Goal: Obtain resource: Download file/media

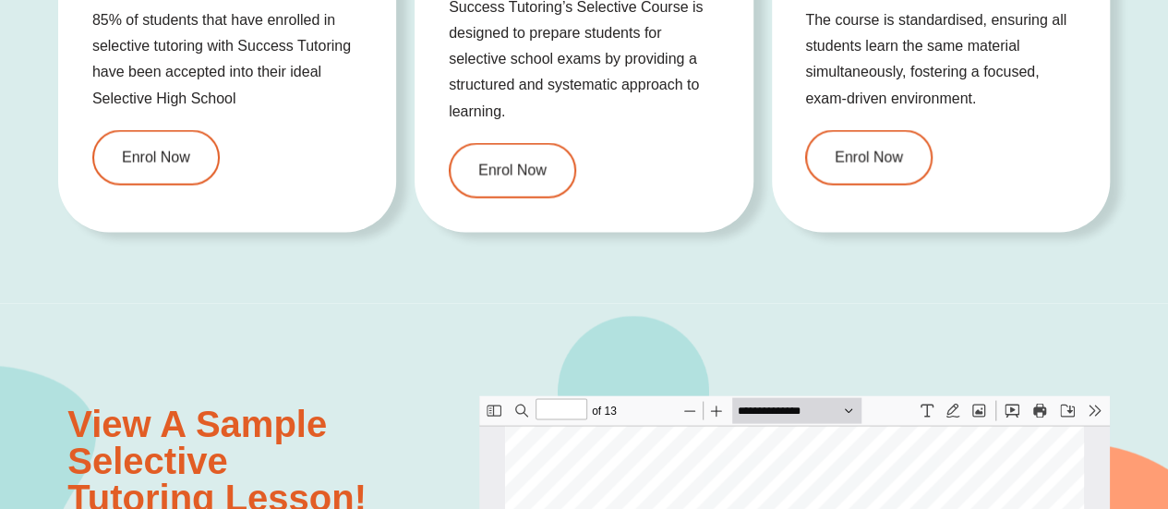
scroll to position [1841, 0]
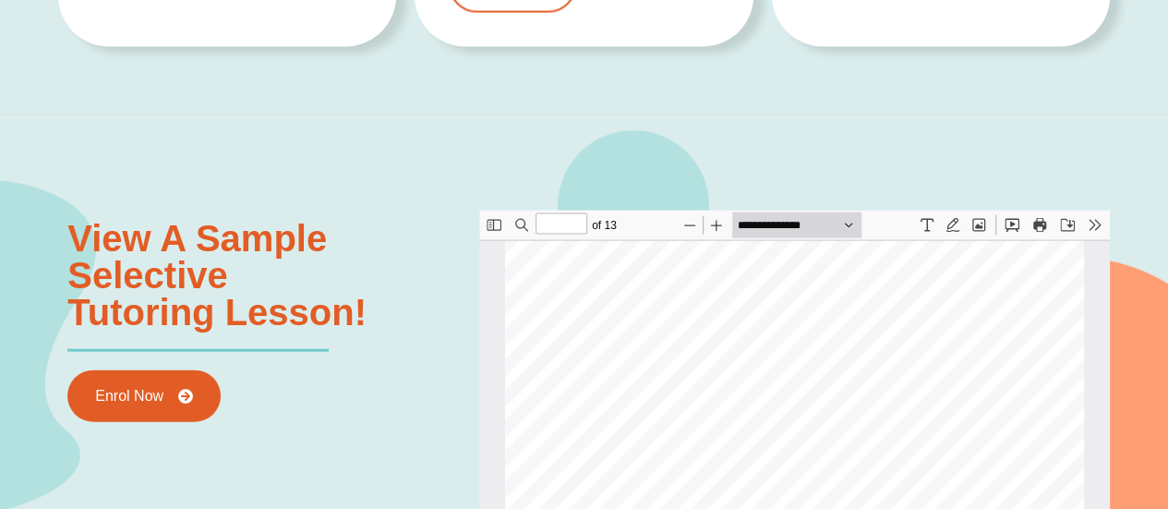
type input "*"
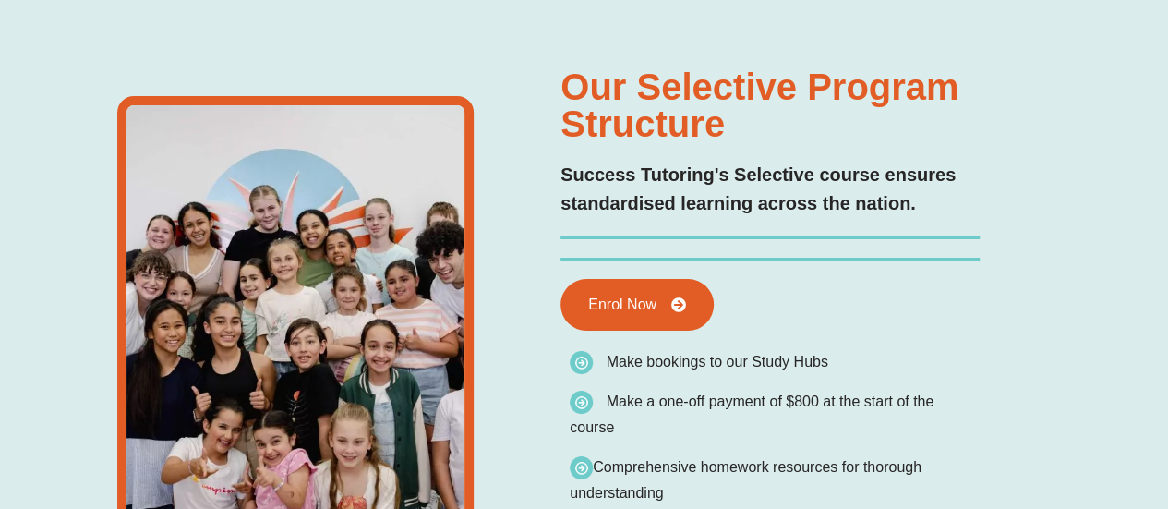
scroll to position [0, 0]
type input "*"
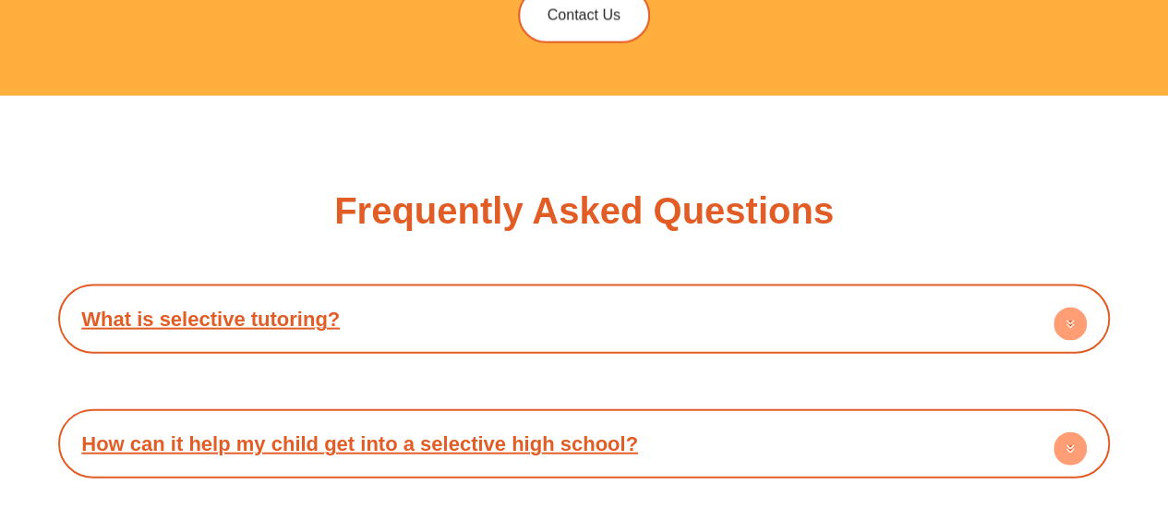
scroll to position [5443, 0]
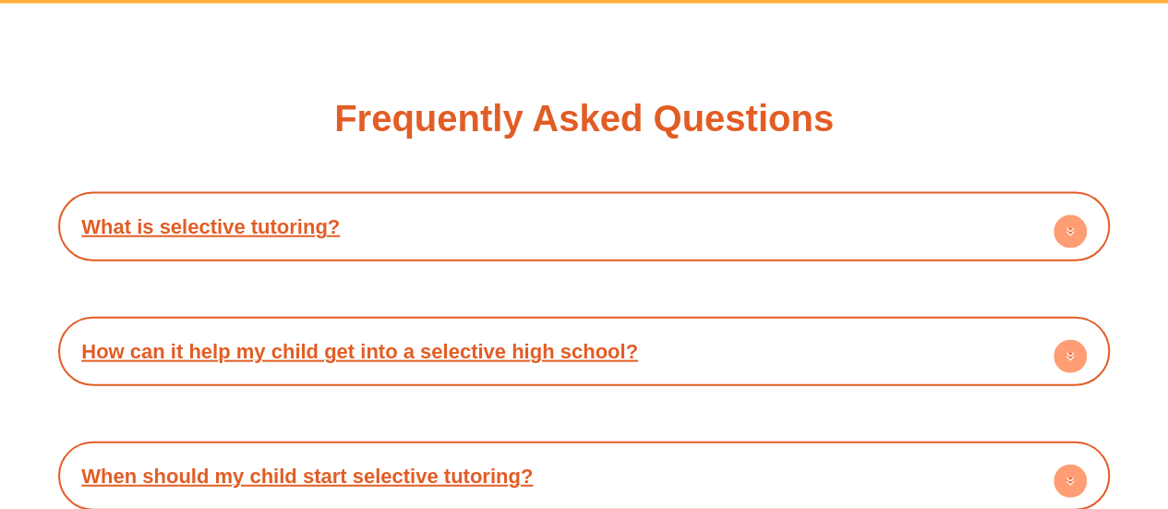
click at [236, 210] on h4 "What is selective tutoring?" at bounding box center [583, 226] width 1033 height 51
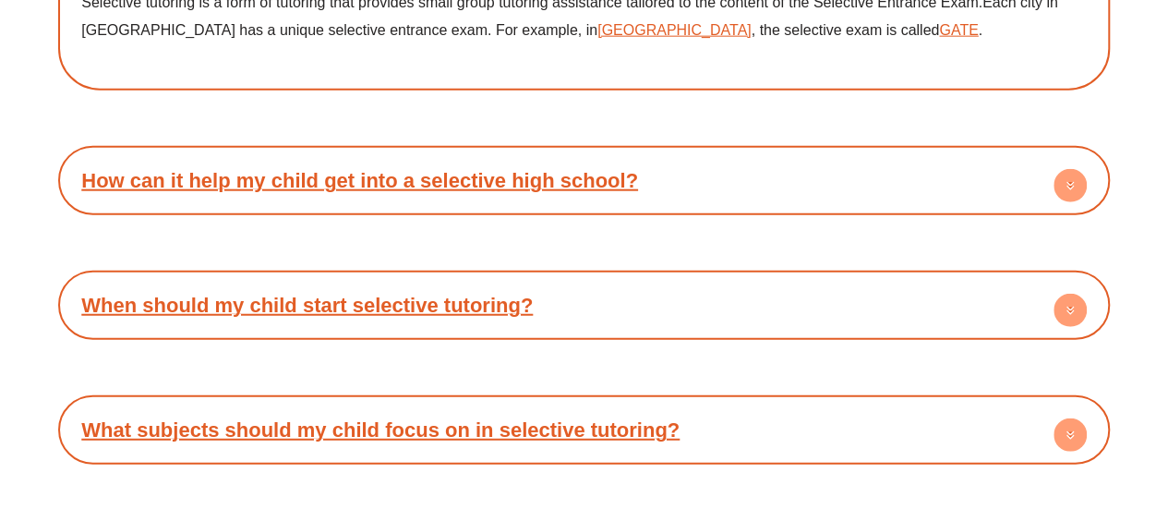
scroll to position [5813, 0]
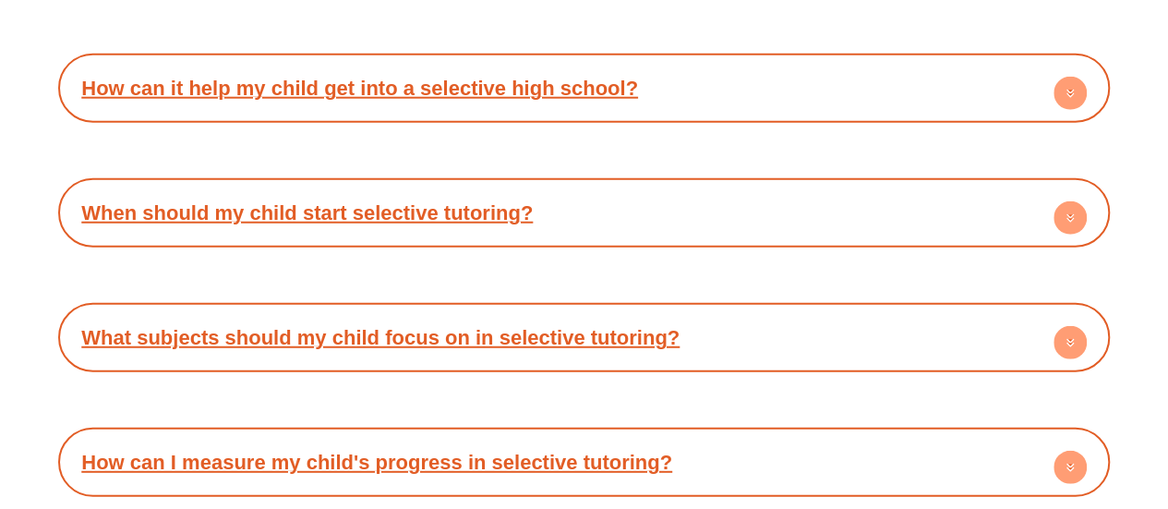
click at [240, 326] on link "What subjects should my child focus on in selective tutoring?" at bounding box center [380, 337] width 598 height 23
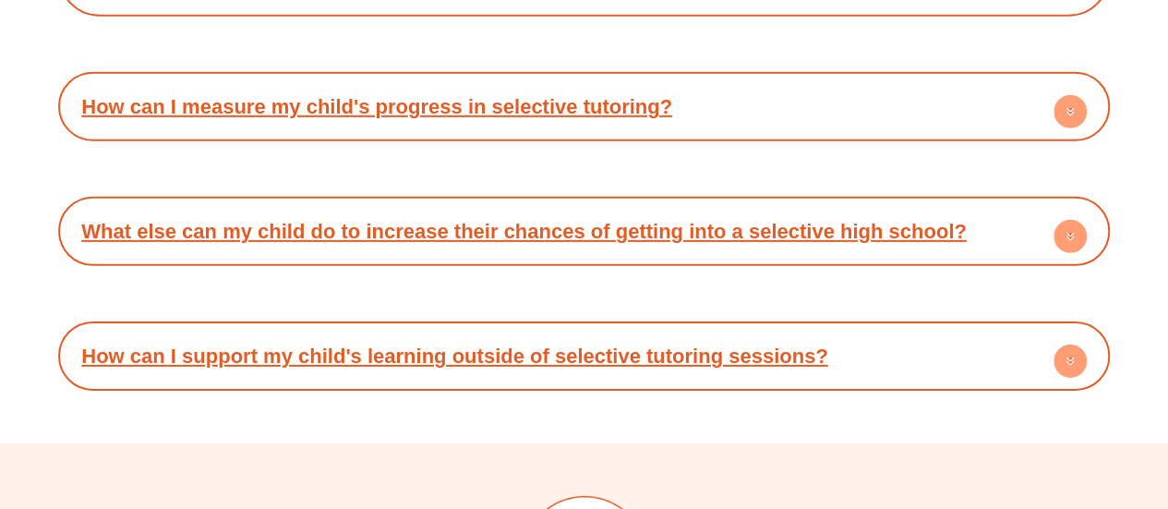
scroll to position [5905, 0]
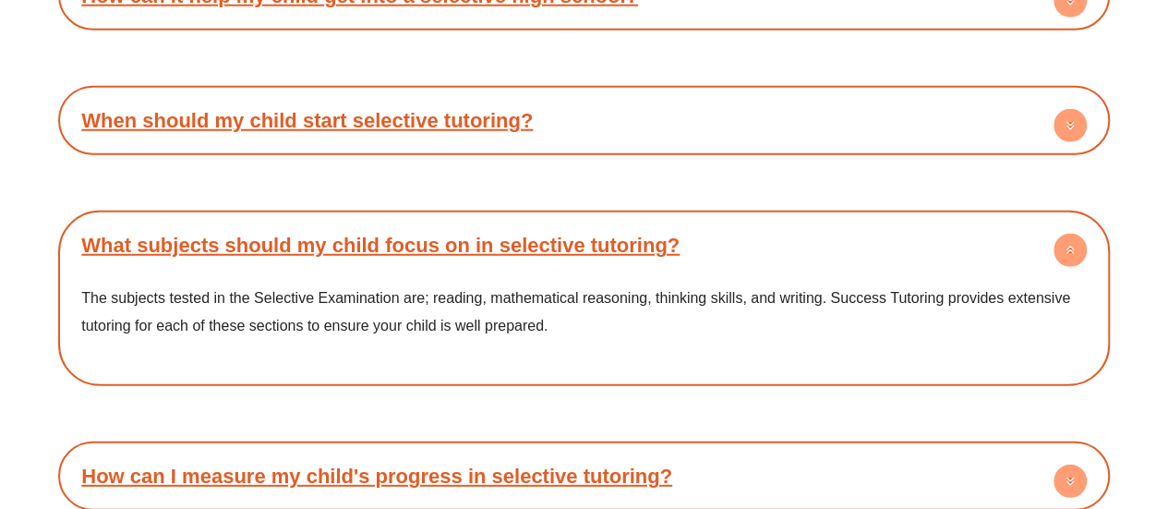
click at [373, 109] on link "When should my child start selective tutoring?" at bounding box center [307, 120] width 452 height 23
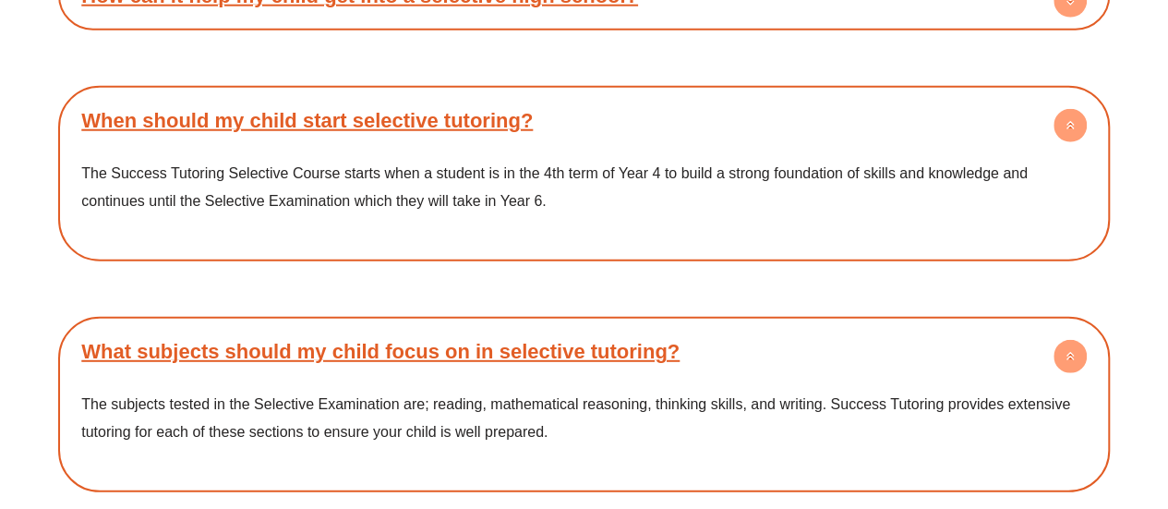
click at [326, 258] on div "What is selective tutoring? Selective tutoring is a form of tutoring that provi…" at bounding box center [584, 298] width 1052 height 1136
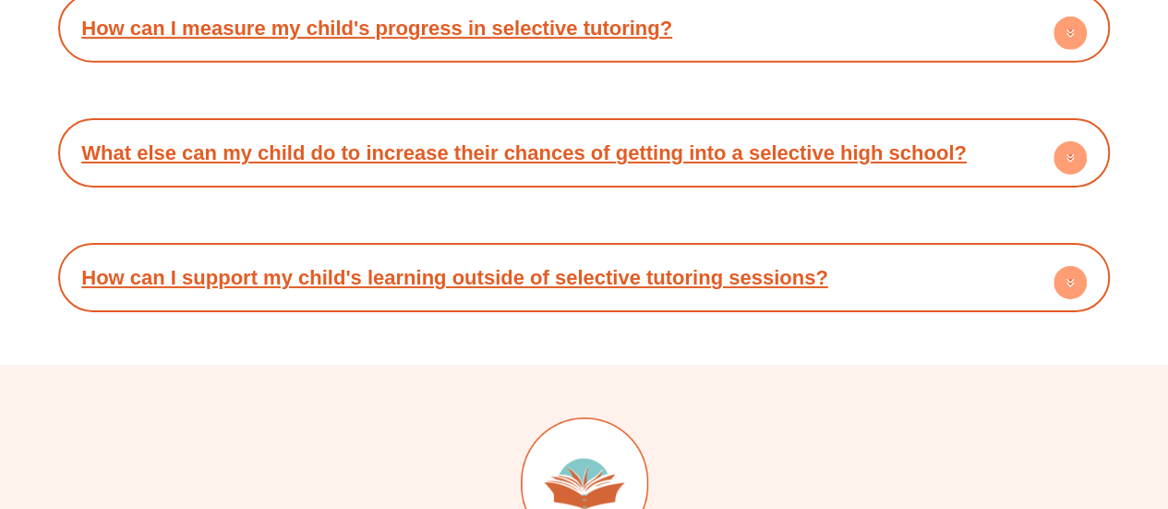
scroll to position [6551, 0]
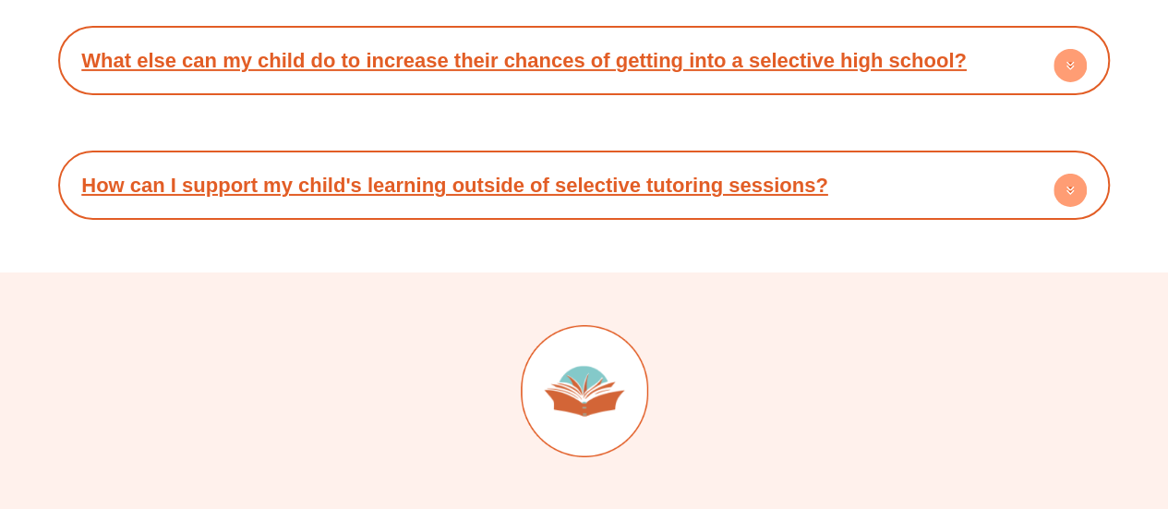
click at [465, 174] on link "How can I support my child's learning outside of selective tutoring sessions?" at bounding box center [454, 185] width 746 height 23
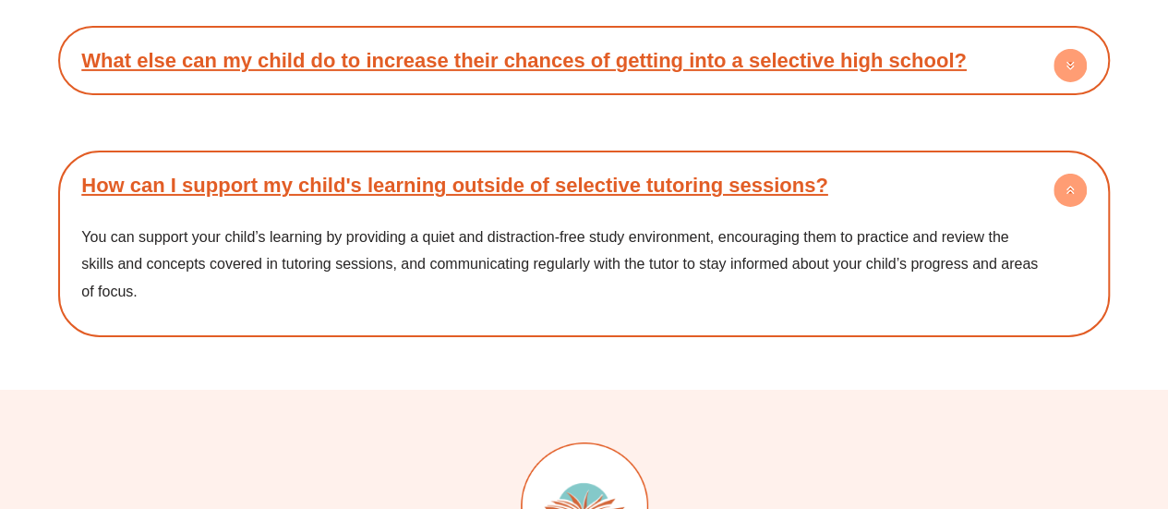
scroll to position [6459, 0]
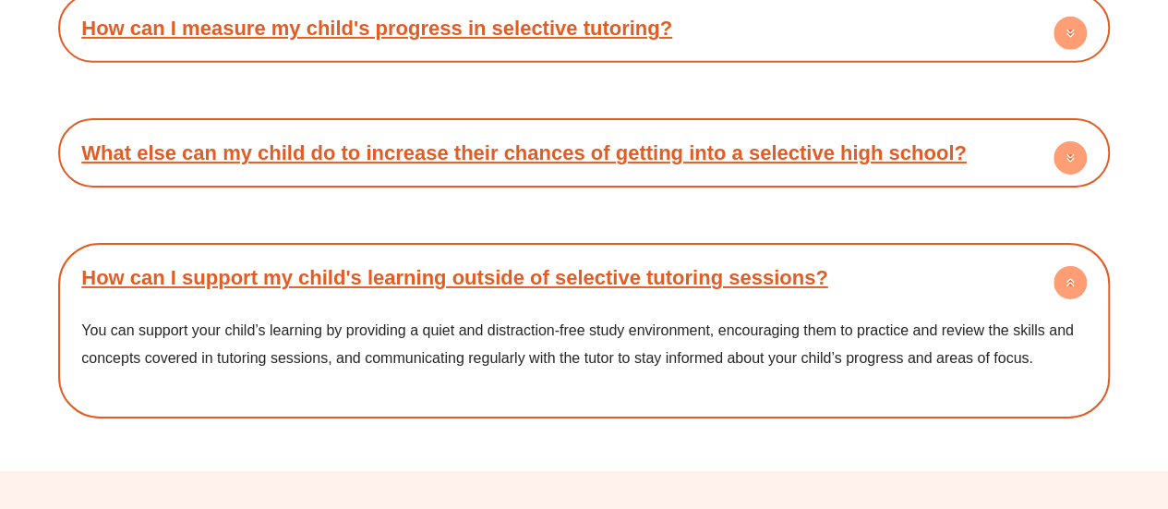
click at [471, 141] on link "What else can my child do to increase their chances of getting into a selective…" at bounding box center [523, 152] width 885 height 23
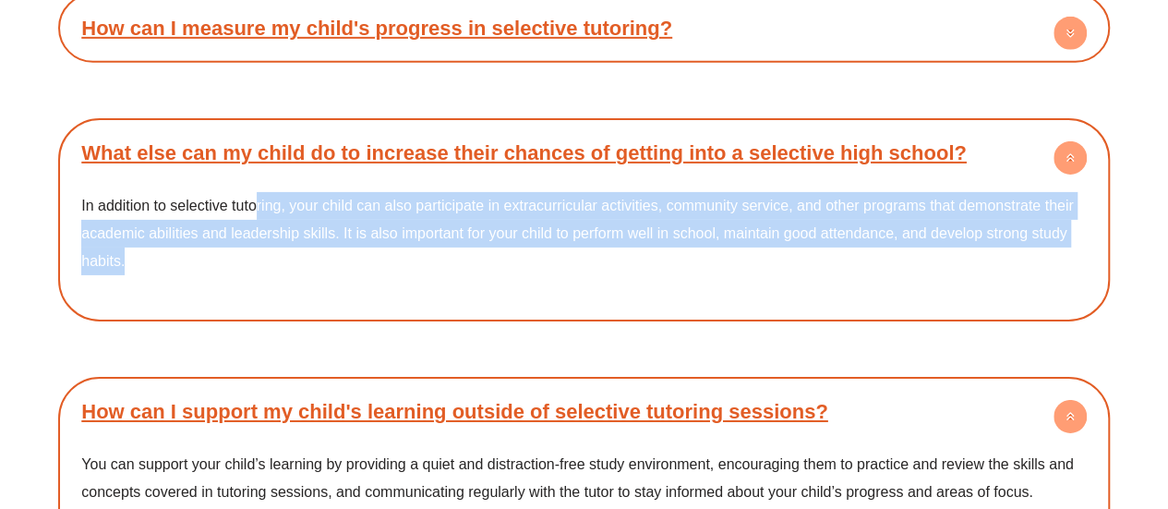
drag, startPoint x: 255, startPoint y: 178, endPoint x: 630, endPoint y: 246, distance: 381.0
click at [630, 246] on div "In addition to selective tutoring, your child can also participate in extracurr…" at bounding box center [583, 245] width 1033 height 134
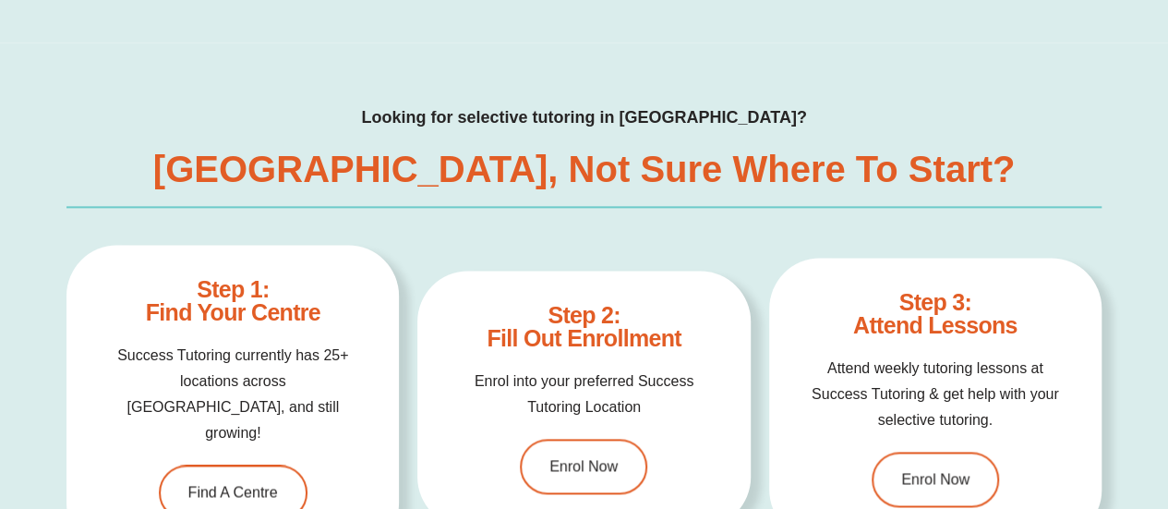
scroll to position [4968, 0]
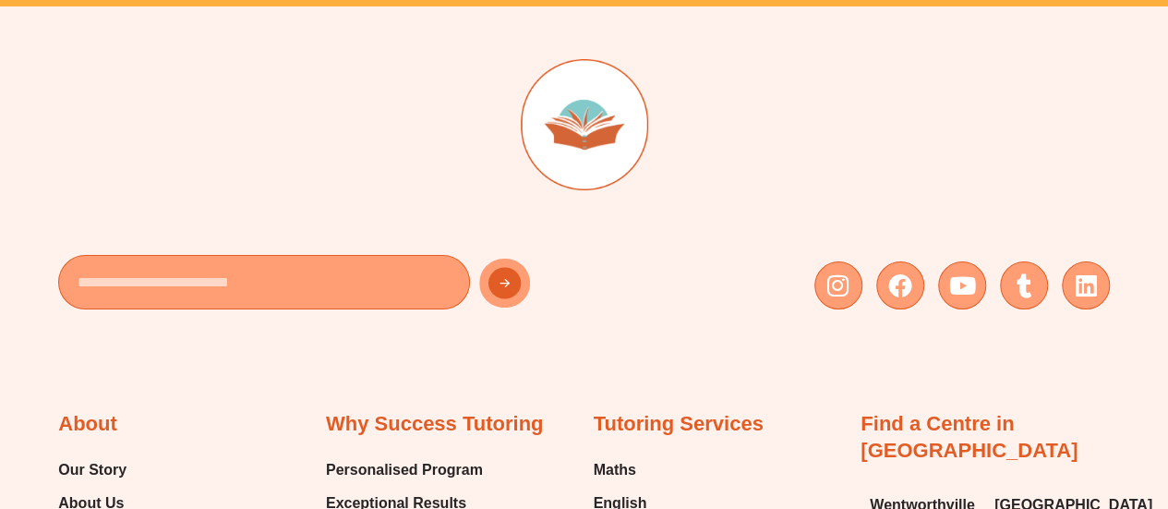
scroll to position [7778, 0]
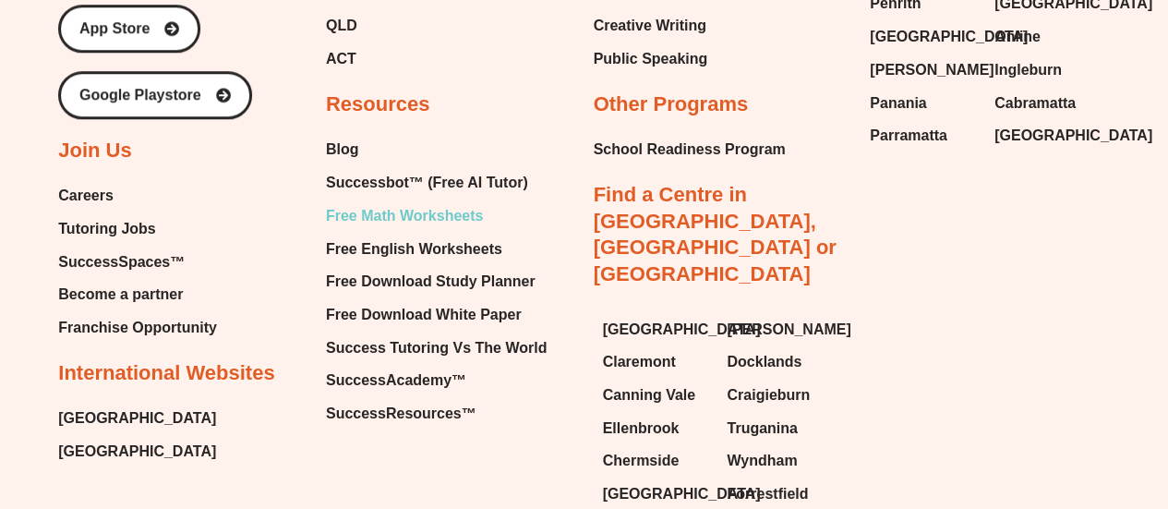
click at [405, 202] on span "Free Math Worksheets" at bounding box center [404, 216] width 157 height 28
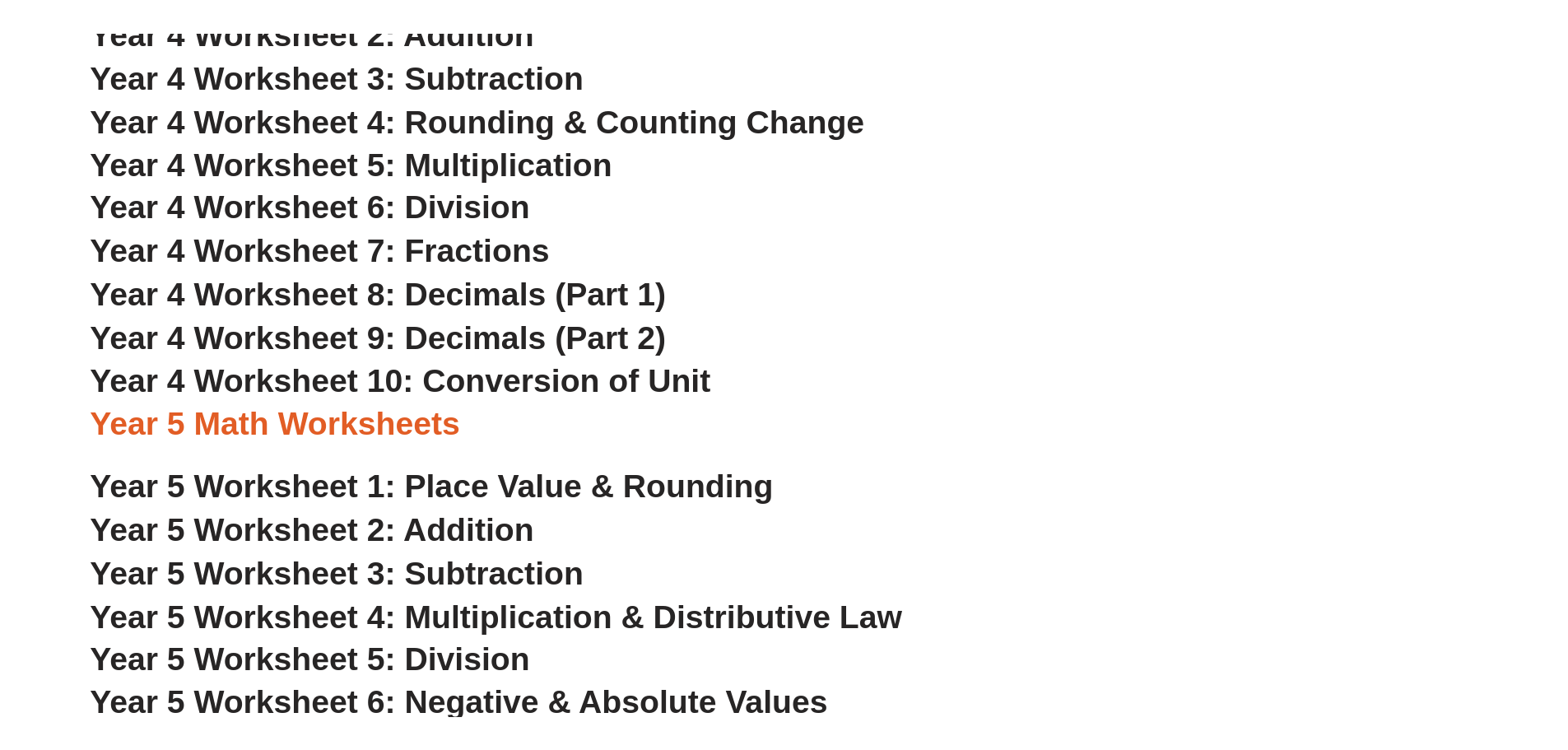
scroll to position [2960, 0]
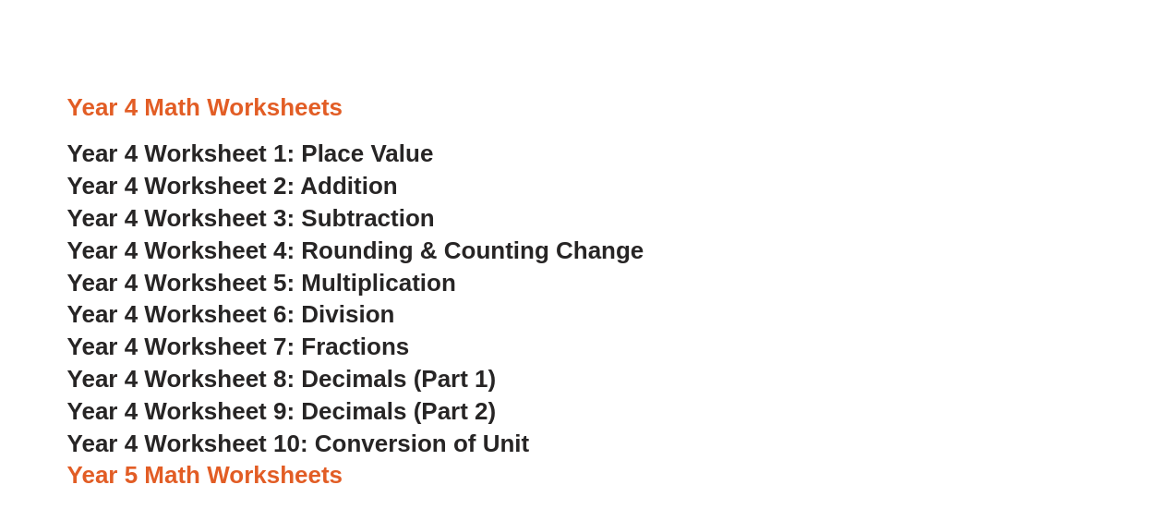
click at [419, 289] on span "Year 4 Worksheet 5: Multiplication" at bounding box center [261, 283] width 389 height 28
